Goal: Task Accomplishment & Management: Manage account settings

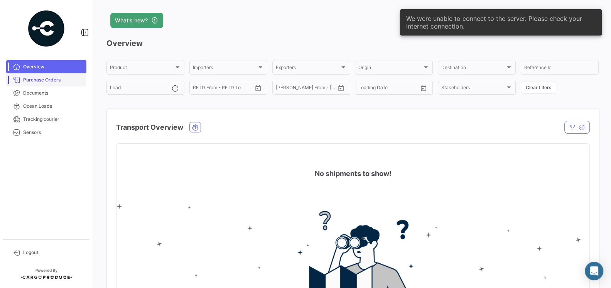
click at [48, 85] on link "Purchase Orders" at bounding box center [46, 79] width 80 height 13
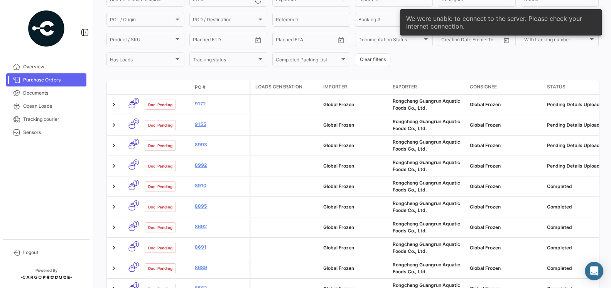
scroll to position [104, 0]
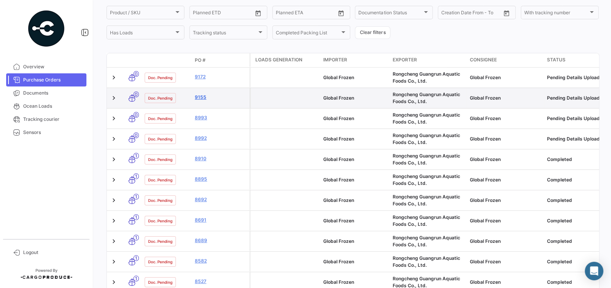
click at [201, 97] on link "9155" at bounding box center [221, 97] width 52 height 7
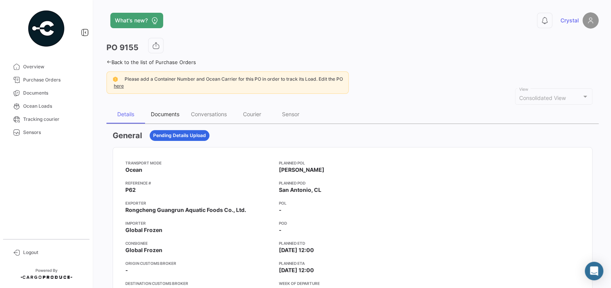
click at [162, 113] on div "Documents" at bounding box center [165, 114] width 29 height 7
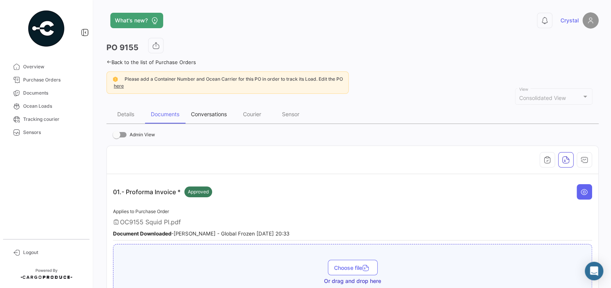
click at [210, 113] on div "Conversations" at bounding box center [209, 114] width 36 height 7
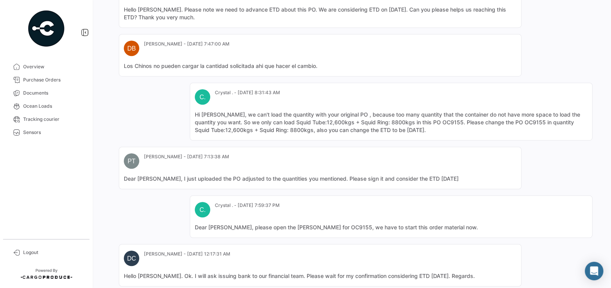
scroll to position [585, 0]
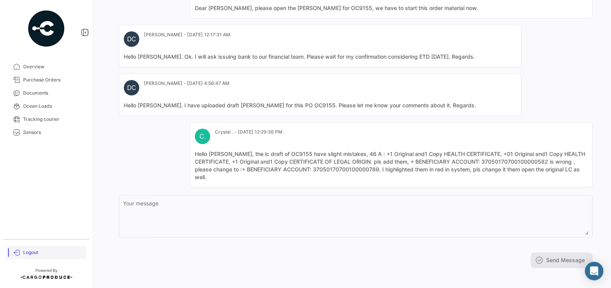
click at [35, 250] on span "Logout" at bounding box center [53, 252] width 60 height 7
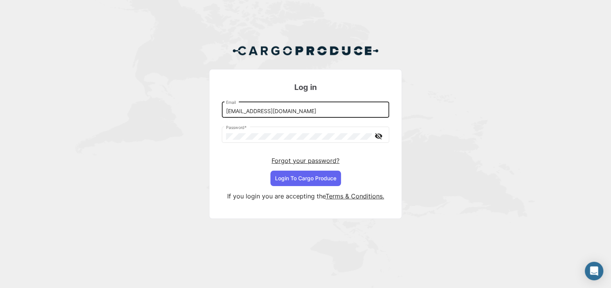
click at [276, 111] on input "[EMAIL_ADDRESS][DOMAIN_NAME]" at bounding box center [305, 111] width 159 height 7
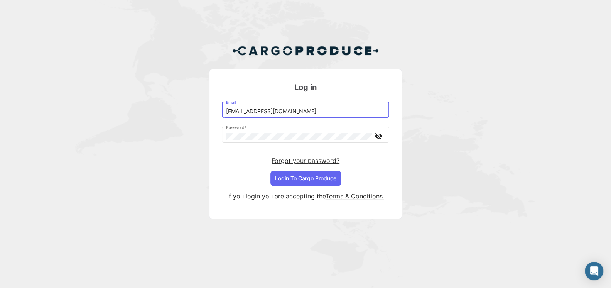
type input "[EMAIL_ADDRESS][DOMAIN_NAME]"
click at [305, 174] on button "Login To Cargo Produce" at bounding box center [306, 178] width 71 height 15
